Goal: Check status: Check status

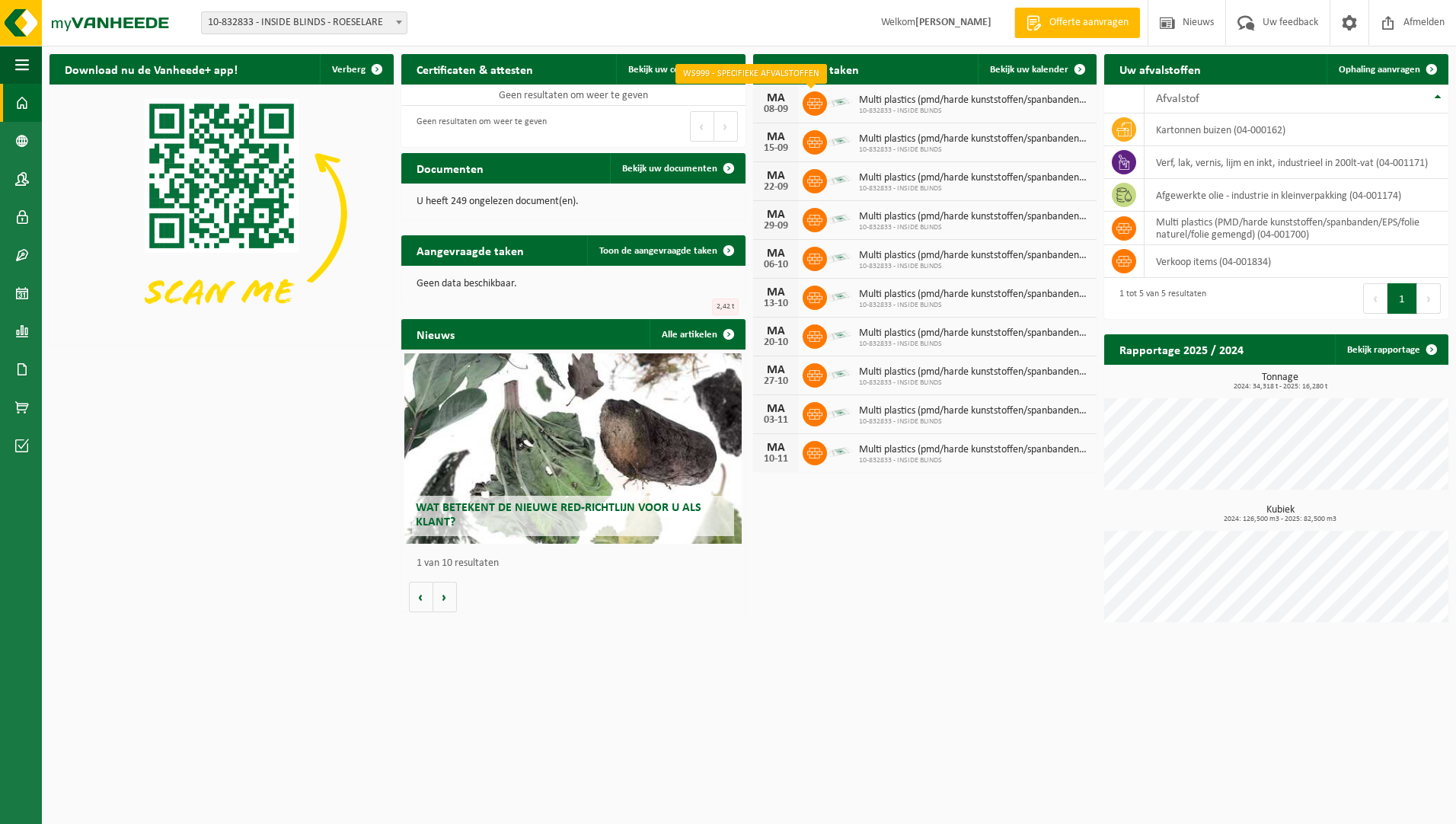
click at [817, 108] on icon at bounding box center [814, 103] width 15 height 15
click at [870, 108] on span "10-832833 - INSIDE BLINDS" at bounding box center [974, 110] width 230 height 9
click at [915, 114] on span "10-832833 - INSIDE BLINDS" at bounding box center [974, 110] width 230 height 9
click at [773, 104] on div "08-09" at bounding box center [776, 109] width 30 height 10
click at [987, 104] on span "Multi plastics (pmd/harde kunststoffen/spanbanden/eps/folie naturel/folie gemen…" at bounding box center [974, 100] width 230 height 12
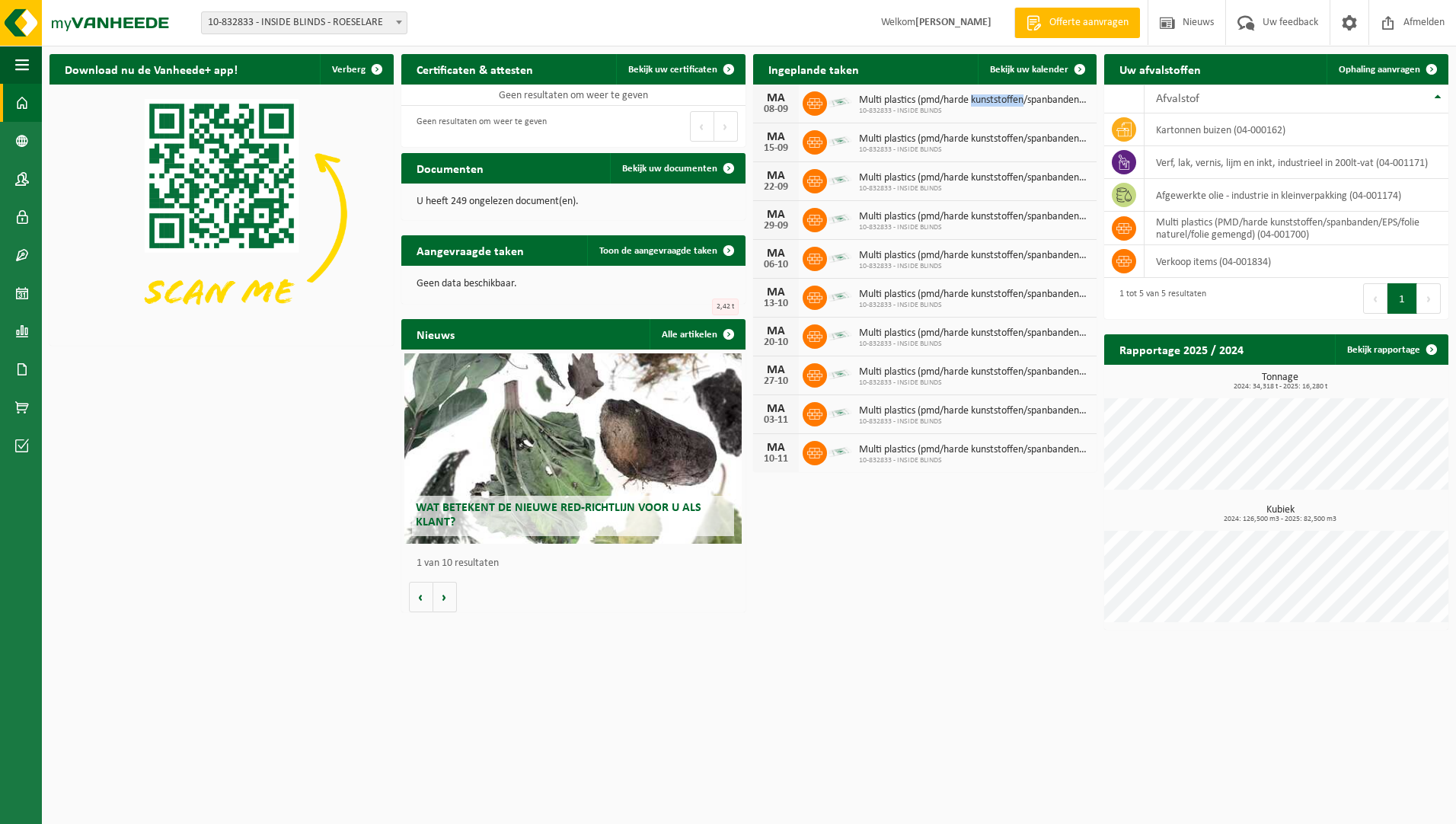
click at [987, 104] on span "Multi plastics (pmd/harde kunststoffen/spanbanden/eps/folie naturel/folie gemen…" at bounding box center [974, 100] width 230 height 12
drag, startPoint x: 987, startPoint y: 104, endPoint x: 952, endPoint y: 110, distance: 35.5
click at [949, 111] on span "10-832833 - INSIDE BLINDS" at bounding box center [974, 110] width 230 height 9
click at [1062, 71] on span "Bekijk uw kalender" at bounding box center [1029, 70] width 78 height 10
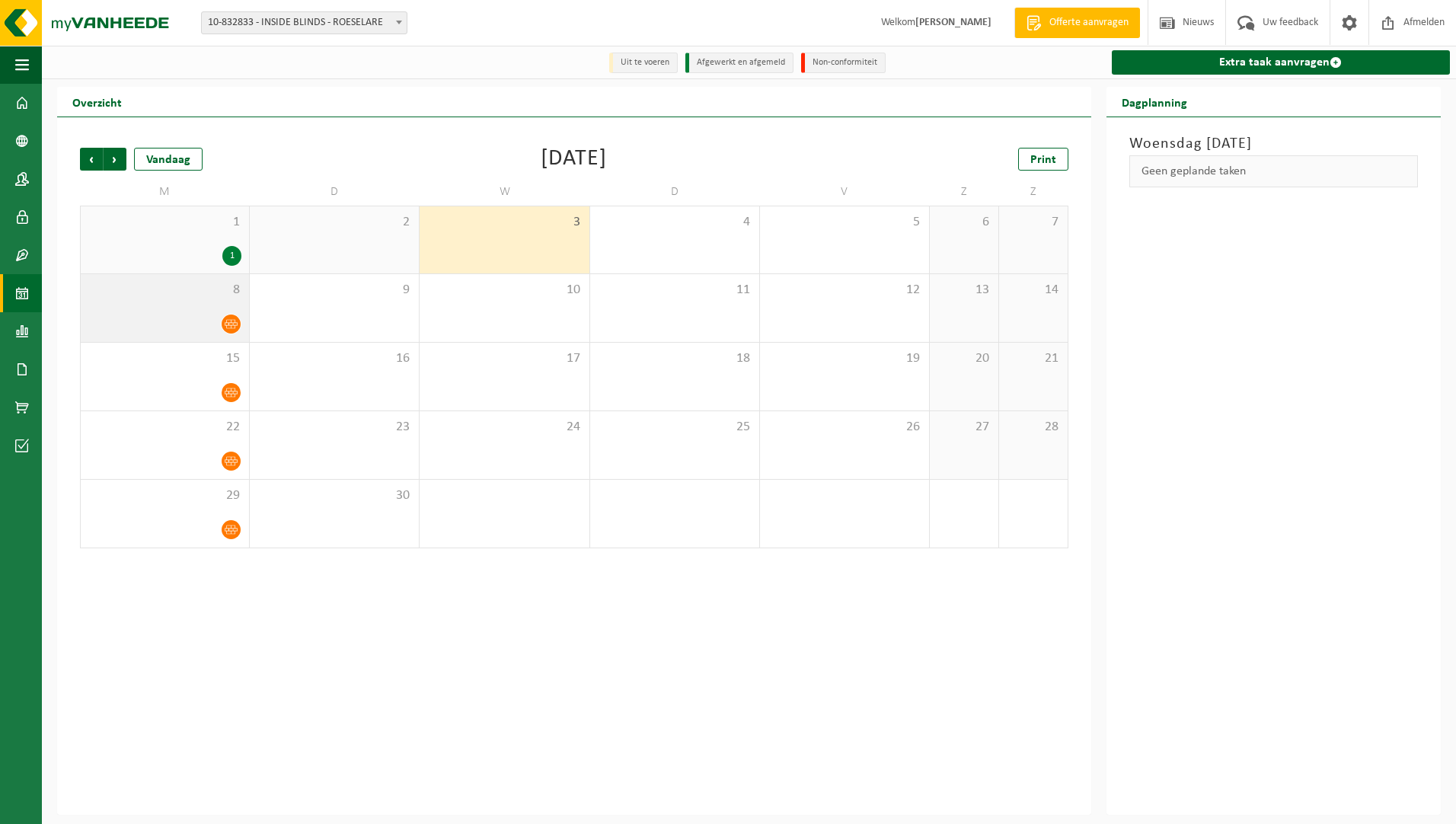
click at [226, 313] on div "8" at bounding box center [165, 308] width 168 height 68
